Goal: Information Seeking & Learning: Learn about a topic

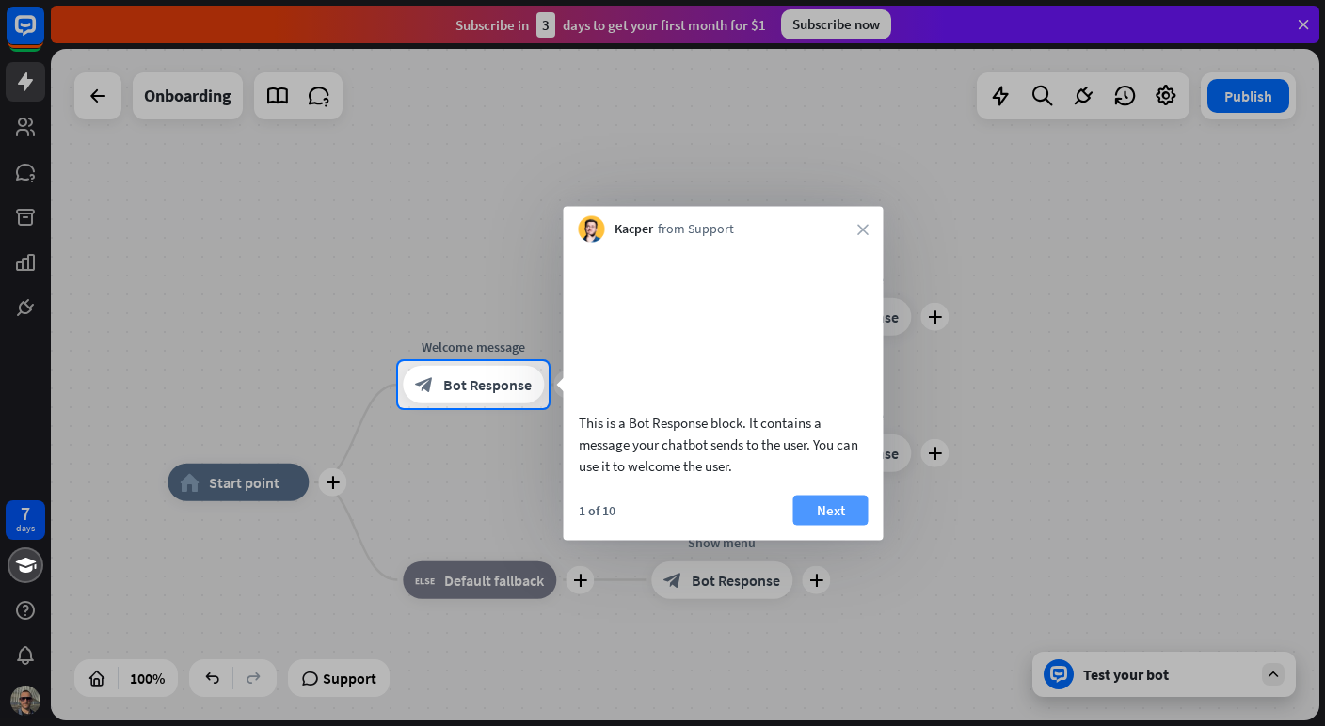
click at [830, 525] on button "Next" at bounding box center [830, 510] width 75 height 30
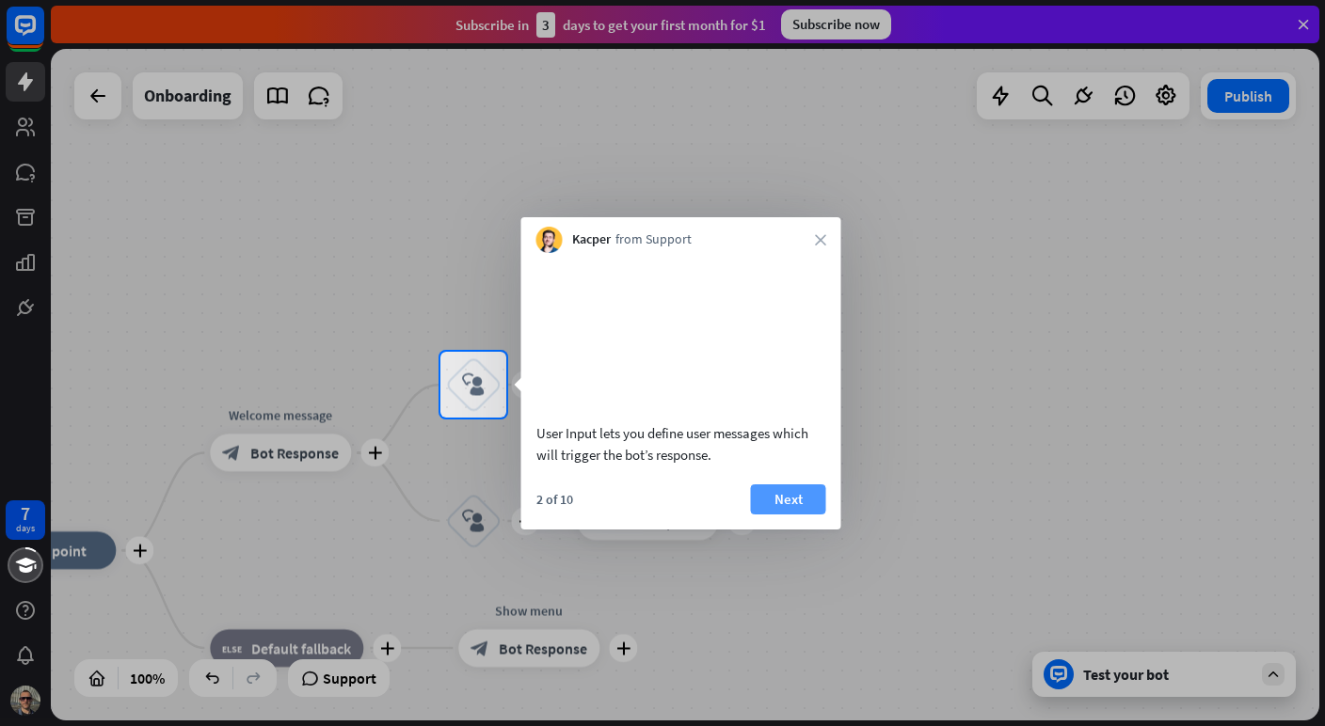
click at [803, 515] on button "Next" at bounding box center [788, 499] width 75 height 30
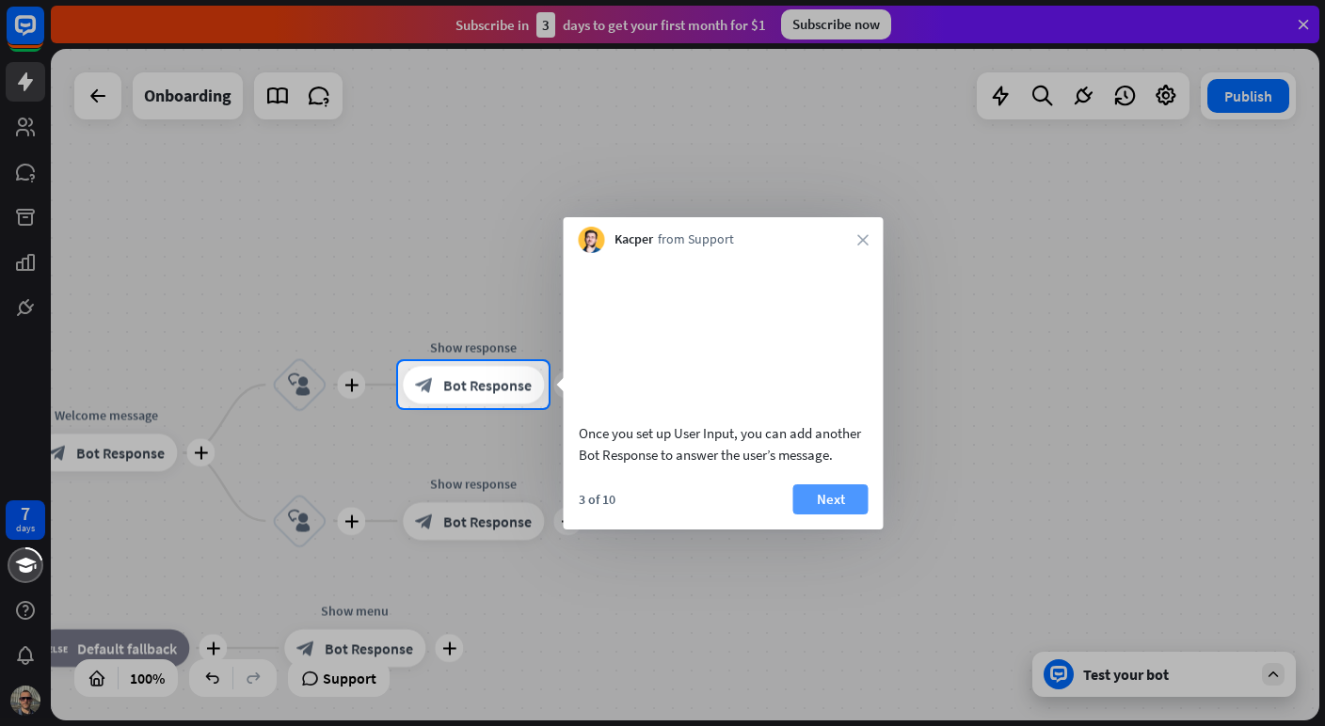
click at [838, 515] on button "Next" at bounding box center [830, 499] width 75 height 30
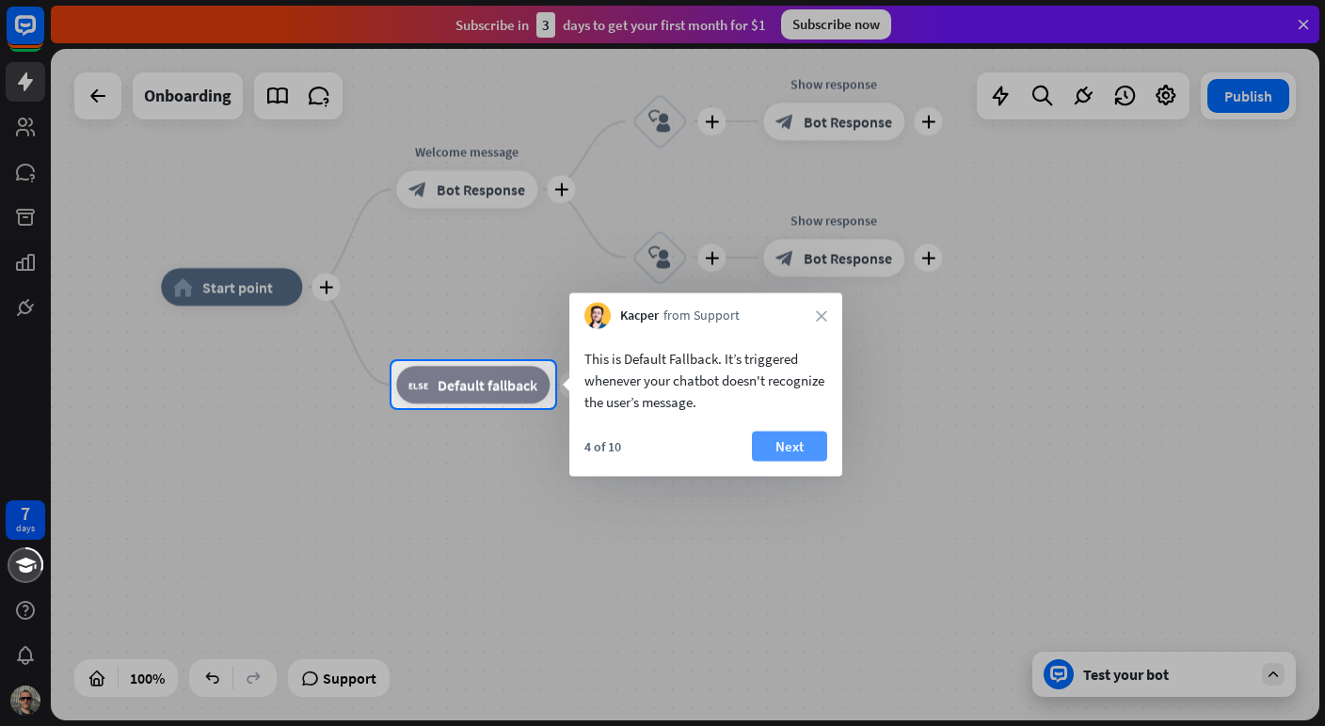
click at [809, 440] on button "Next" at bounding box center [789, 447] width 75 height 30
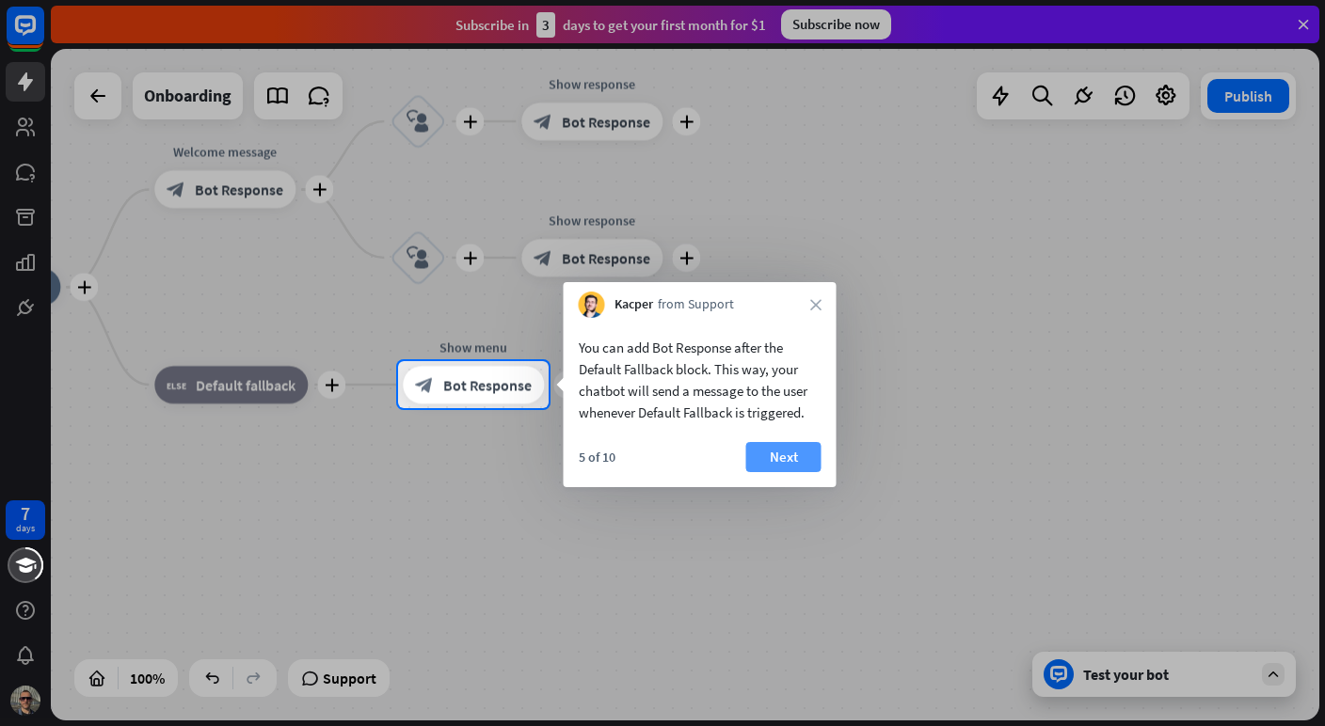
click at [801, 455] on button "Next" at bounding box center [783, 457] width 75 height 30
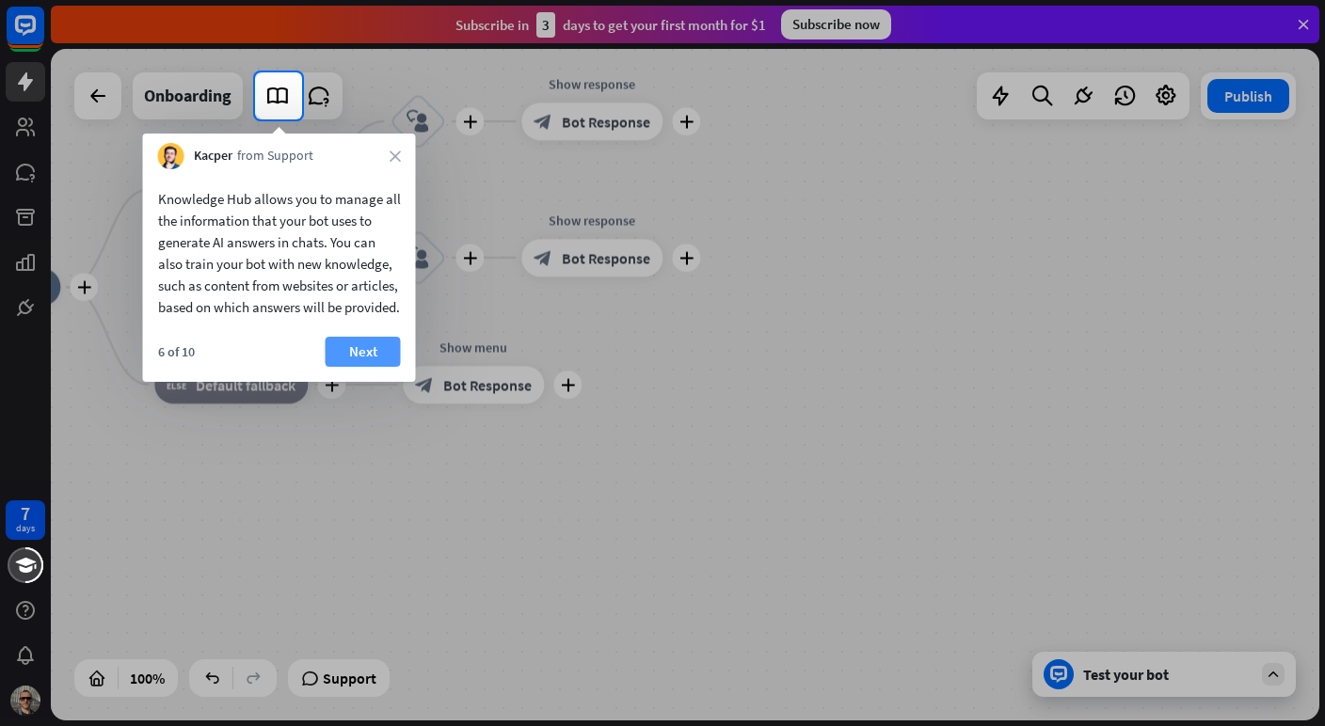
click at [369, 367] on button "Next" at bounding box center [362, 352] width 75 height 30
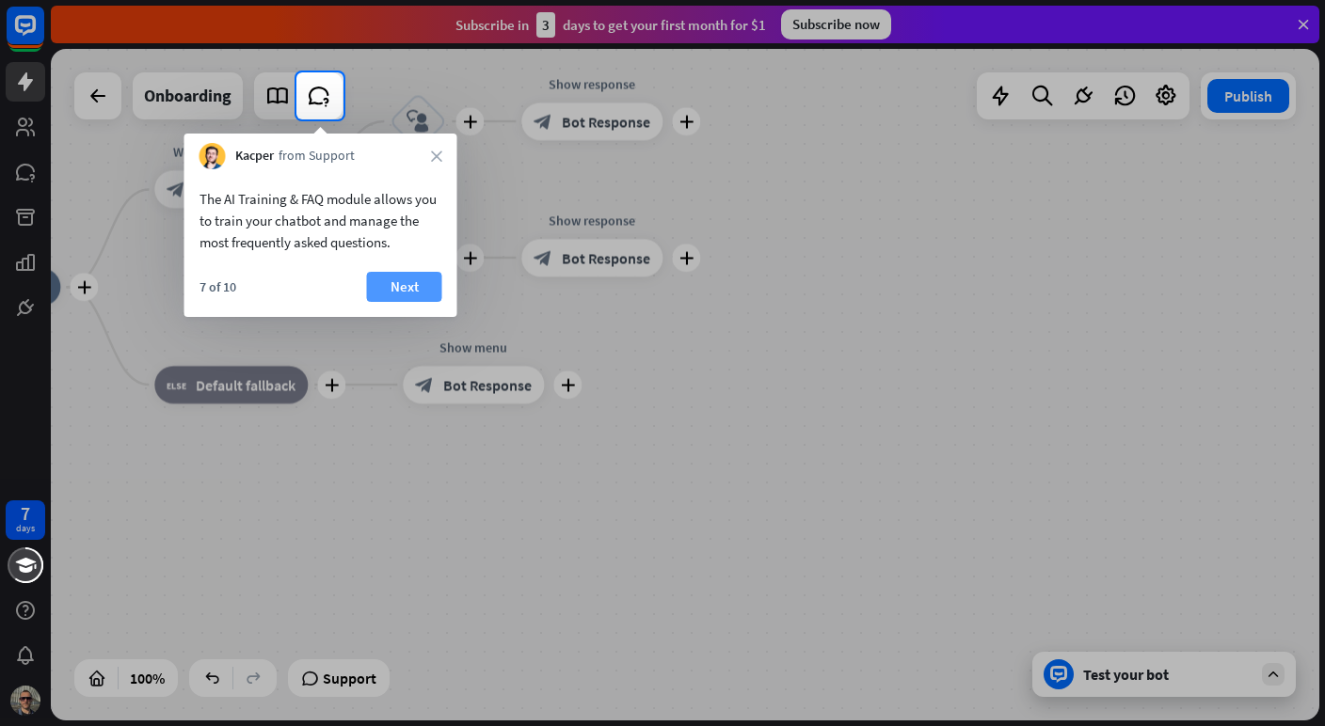
click at [382, 293] on button "Next" at bounding box center [404, 287] width 75 height 30
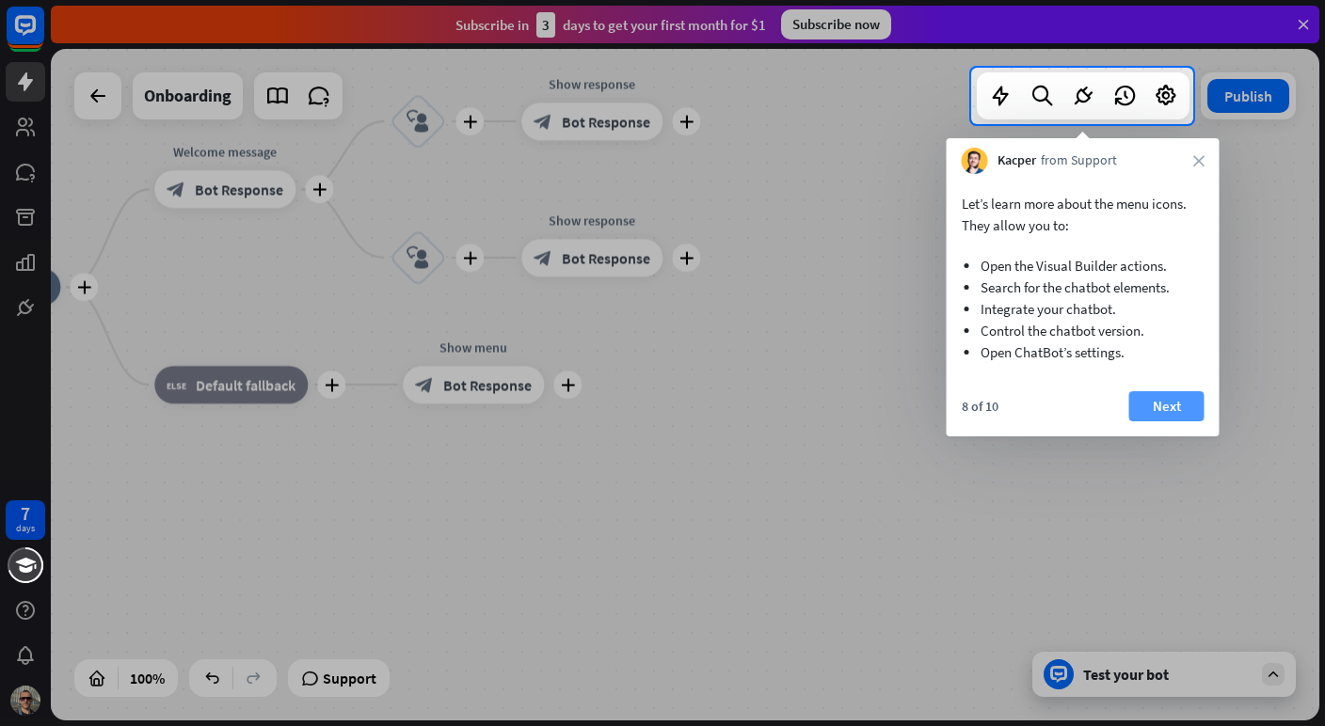
click at [1177, 404] on button "Next" at bounding box center [1166, 406] width 75 height 30
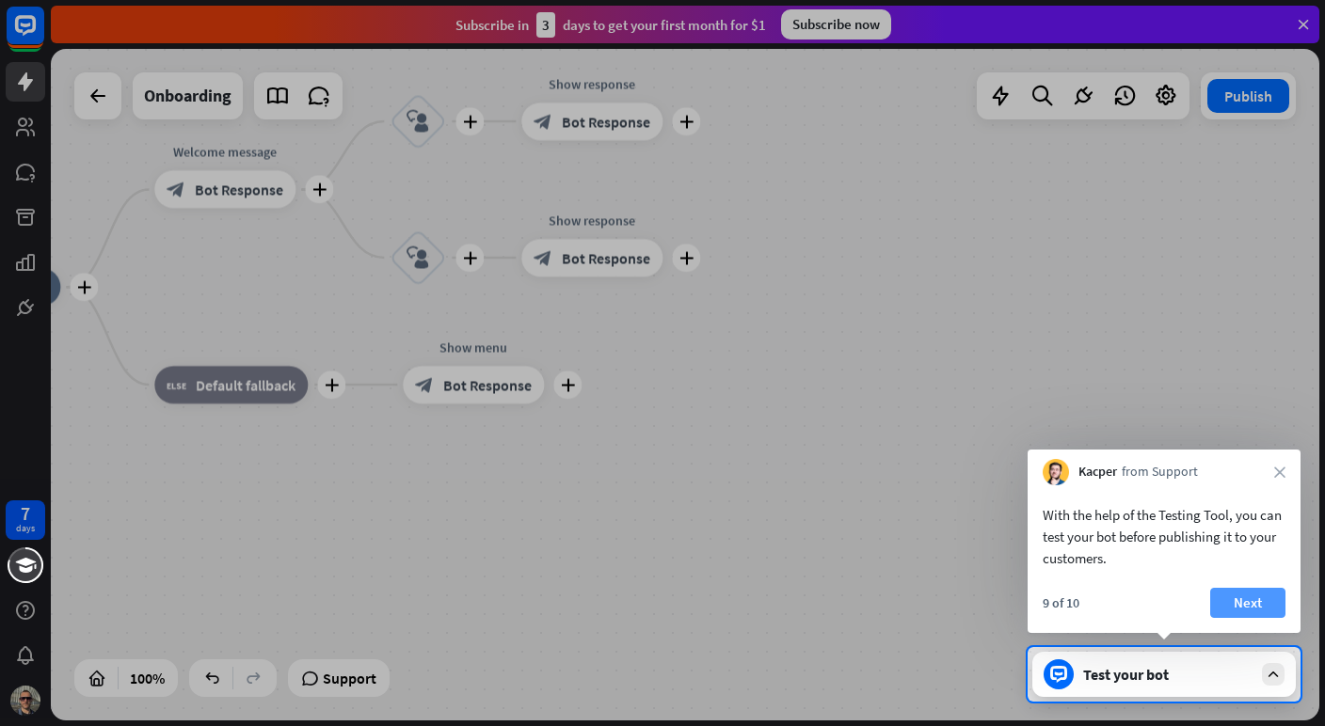
click at [1262, 613] on button "Next" at bounding box center [1247, 603] width 75 height 30
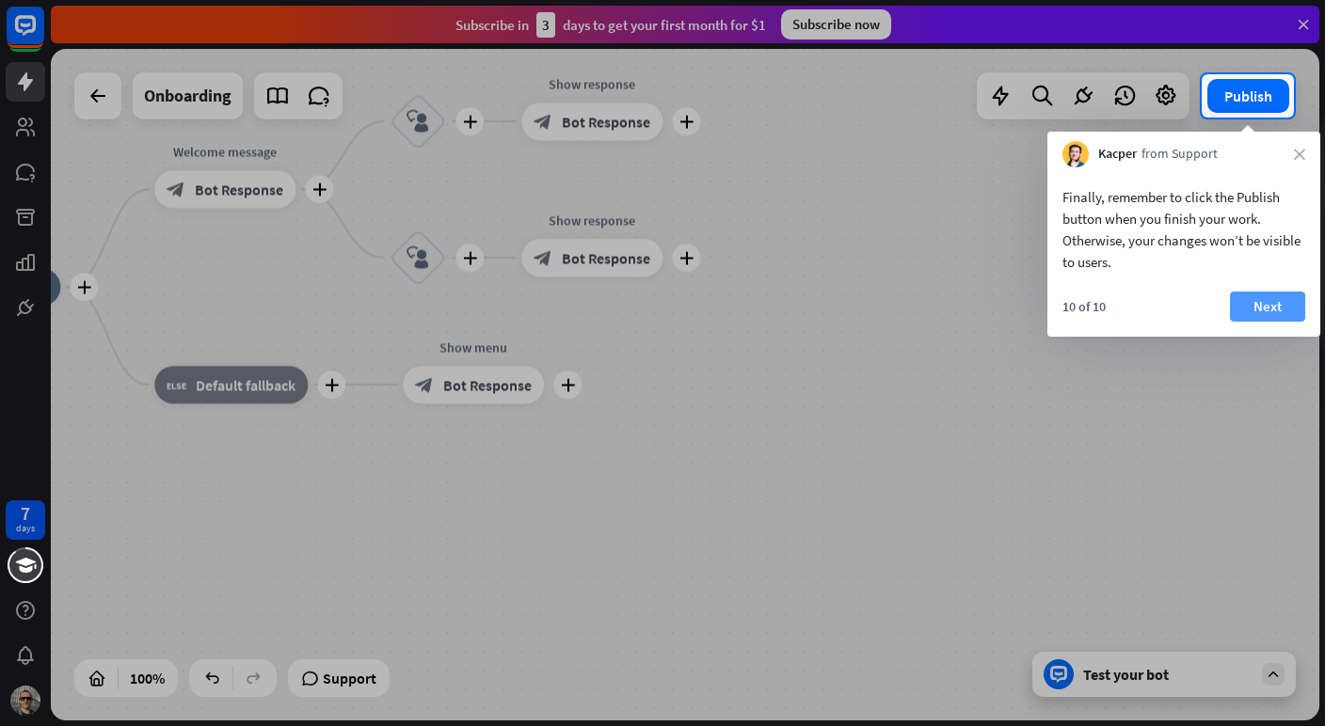
click at [1286, 298] on button "Next" at bounding box center [1267, 307] width 75 height 30
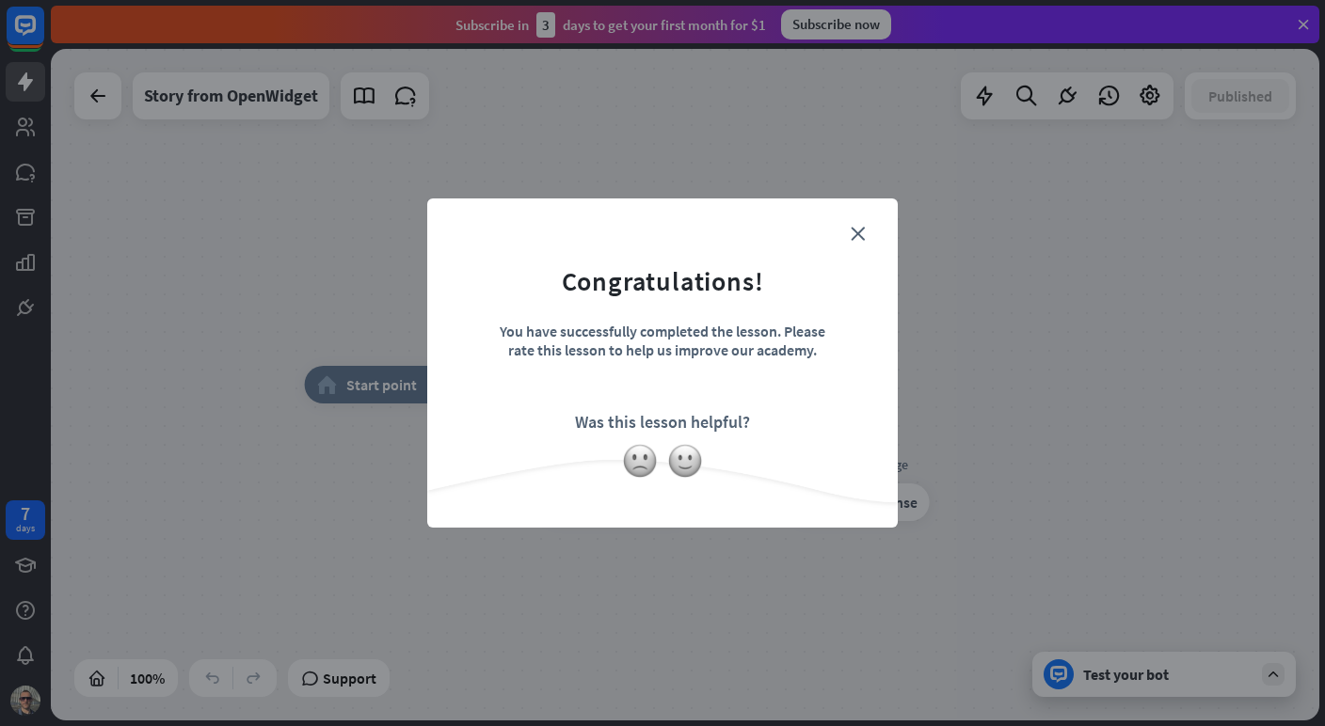
click at [865, 230] on form "Congratulations! You have successfully completed the lesson. Please rate this l…" at bounding box center [662, 334] width 423 height 225
click at [853, 230] on icon "close" at bounding box center [857, 234] width 14 height 14
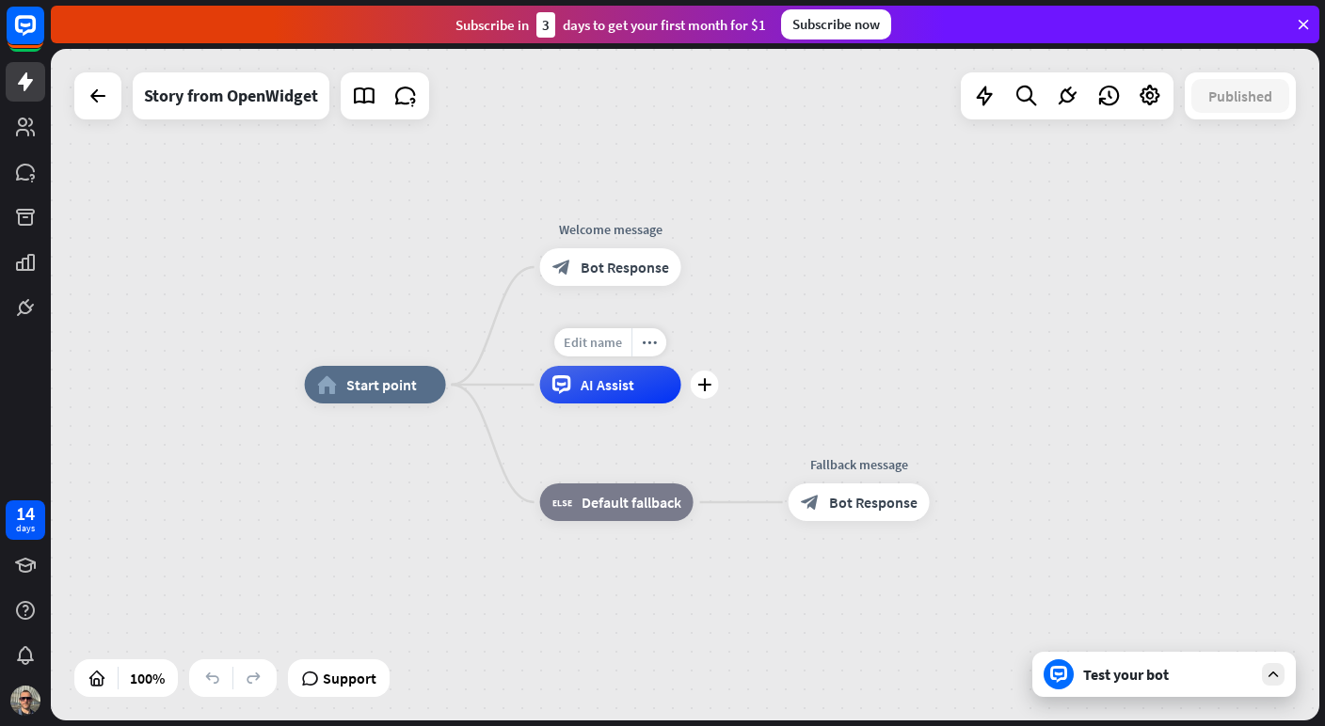
click at [605, 339] on span "Edit name" at bounding box center [593, 342] width 58 height 17
type input "**********"
click at [693, 464] on div "**********" at bounding box center [685, 385] width 1268 height 672
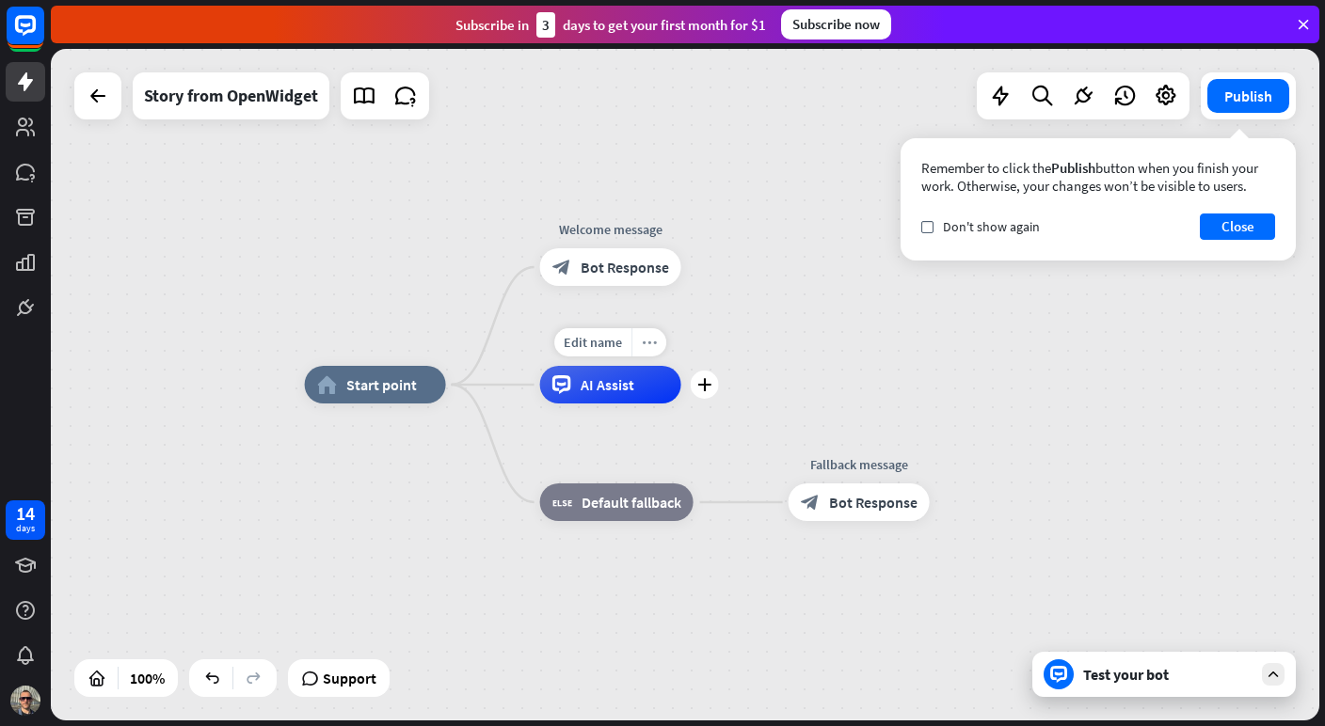
click at [650, 340] on icon "more_horiz" at bounding box center [649, 343] width 15 height 14
click at [705, 358] on span "Start testing from here" at bounding box center [755, 359] width 131 height 18
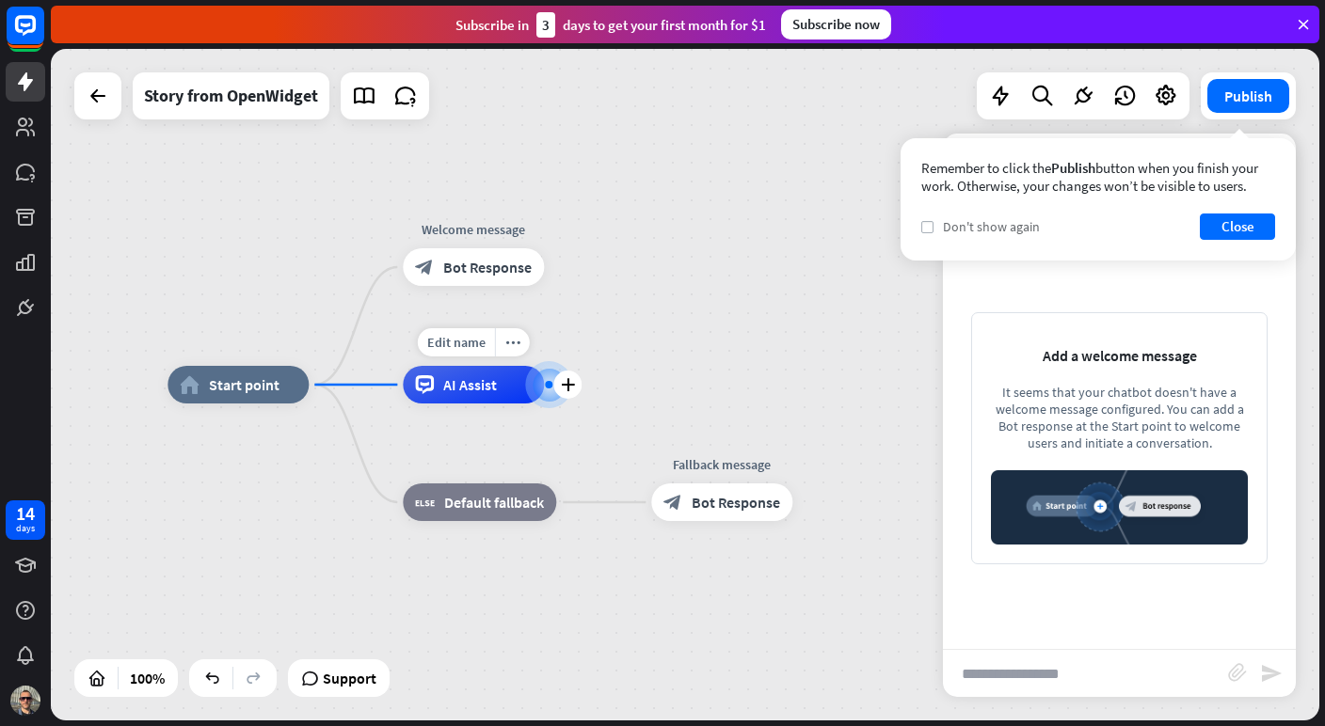
click at [931, 228] on label "check" at bounding box center [927, 227] width 12 height 12
click at [1240, 233] on button "Close" at bounding box center [1236, 227] width 75 height 26
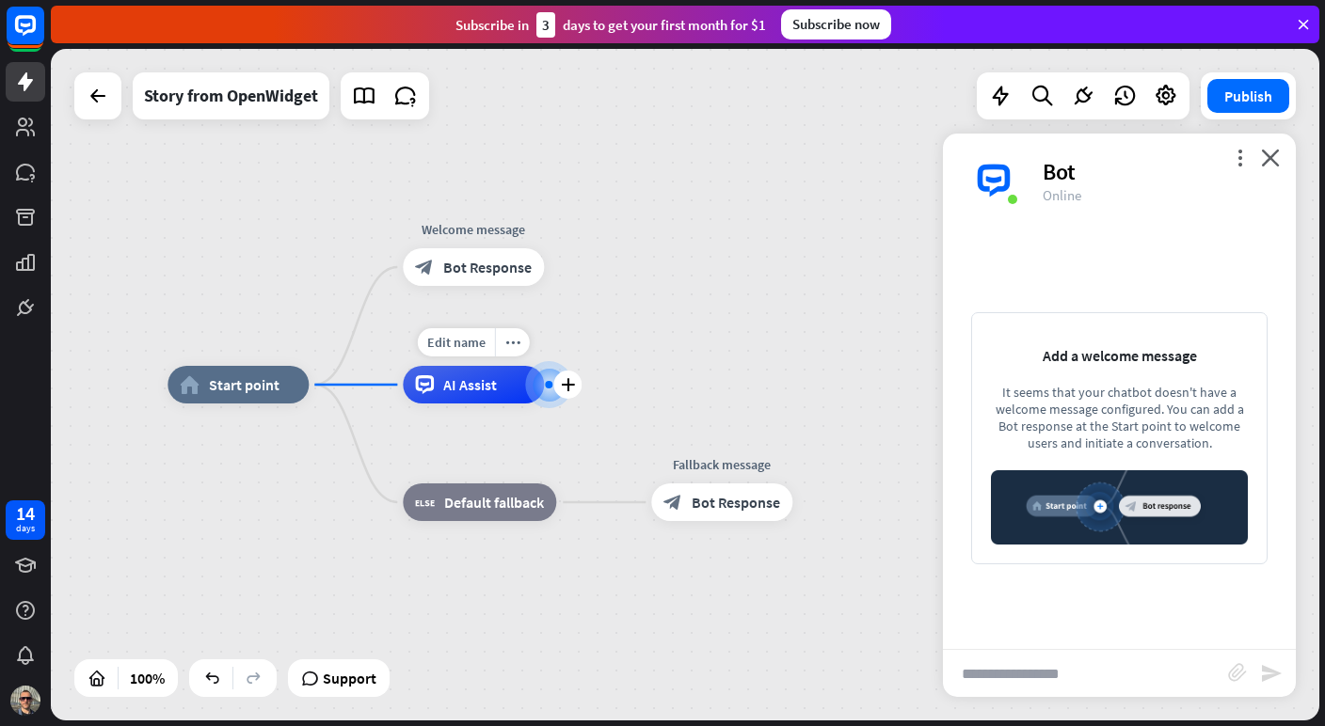
click at [1067, 674] on input "text" at bounding box center [1085, 673] width 285 height 47
type input "****"
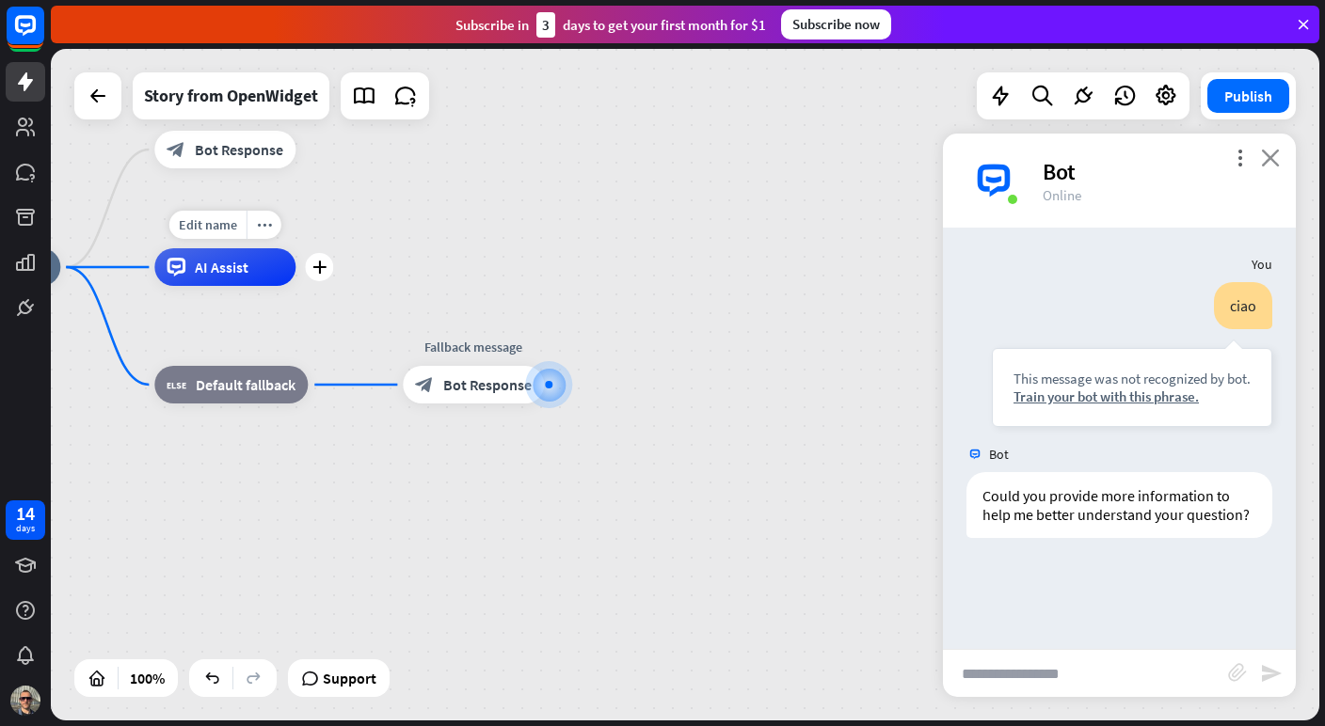
click at [1277, 164] on icon "close" at bounding box center [1270, 158] width 19 height 18
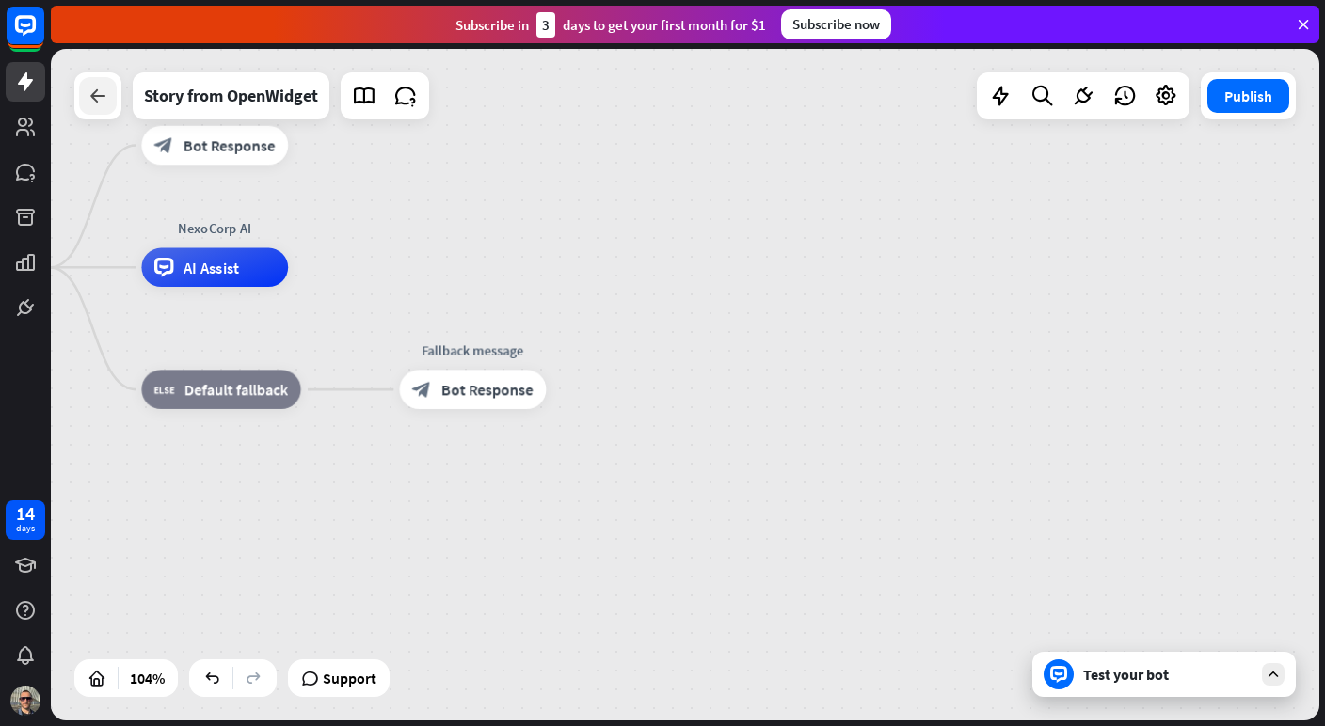
click at [105, 103] on icon at bounding box center [98, 96] width 23 height 23
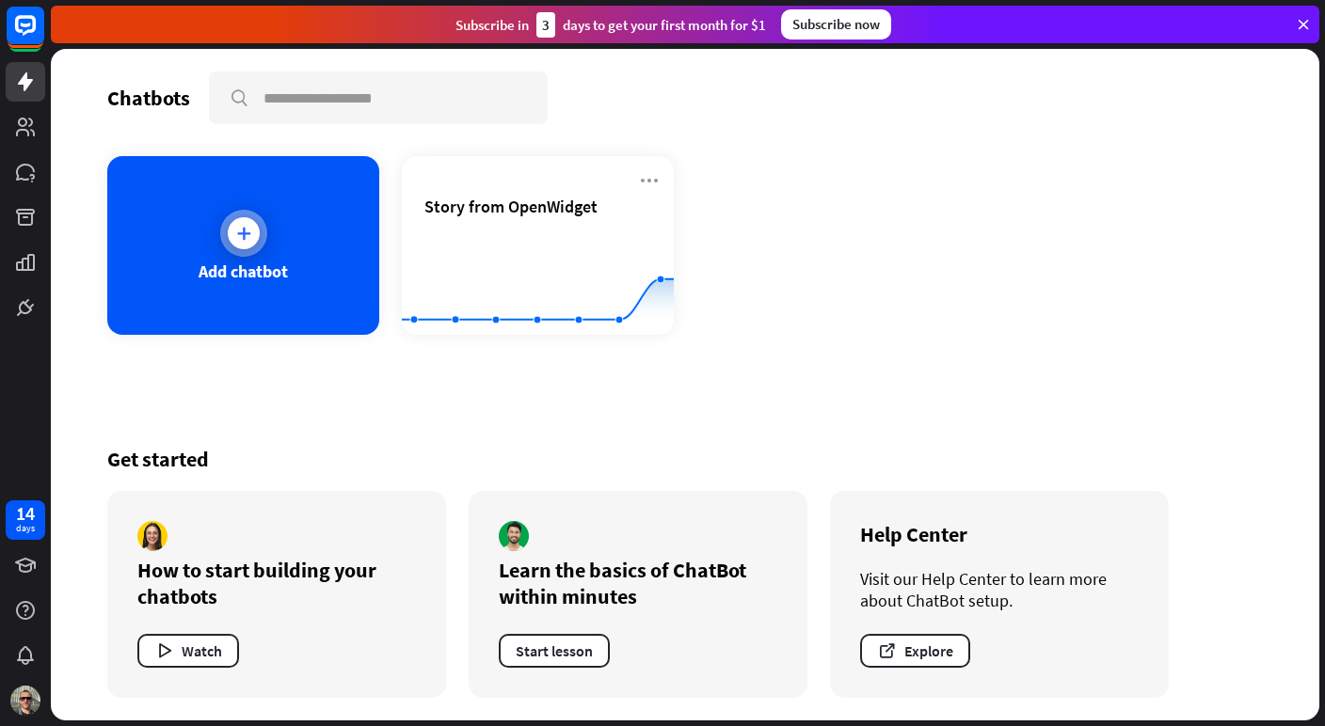
click at [238, 224] on icon at bounding box center [243, 233] width 19 height 19
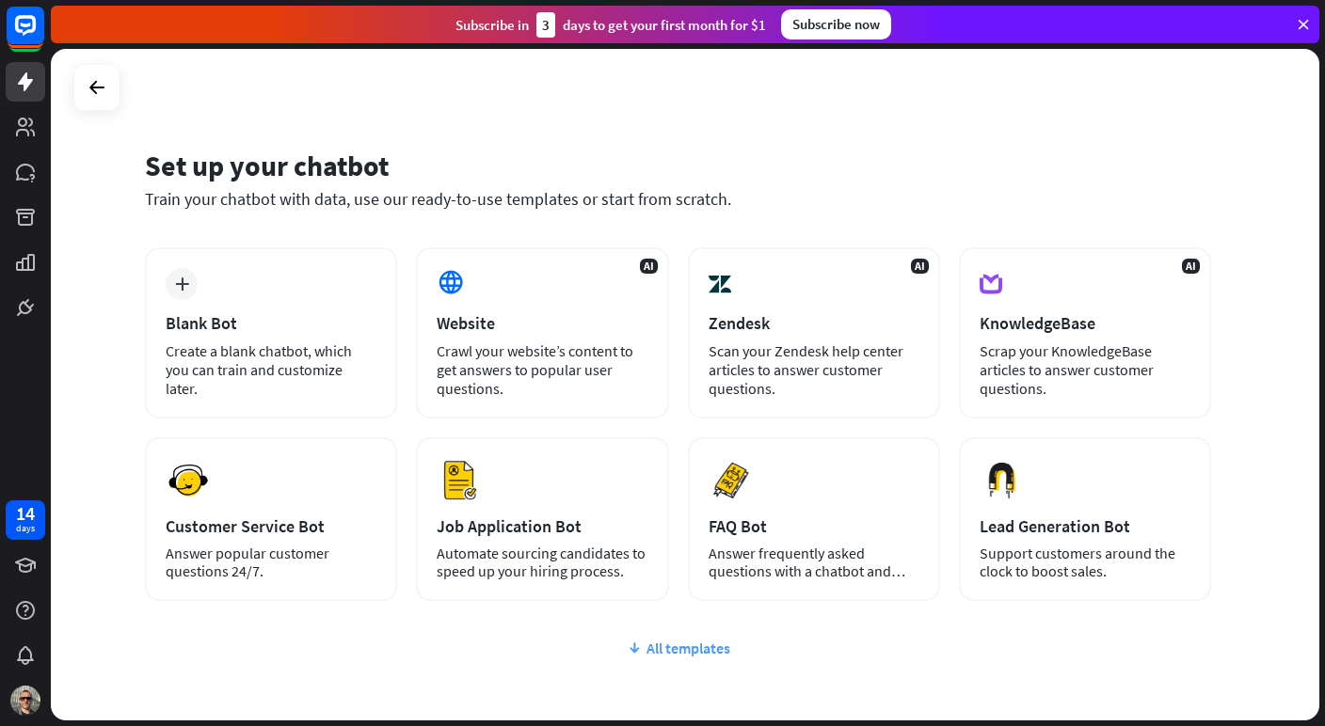
click at [657, 643] on div "All templates" at bounding box center [678, 648] width 1066 height 19
